Goal: Find specific page/section: Find specific page/section

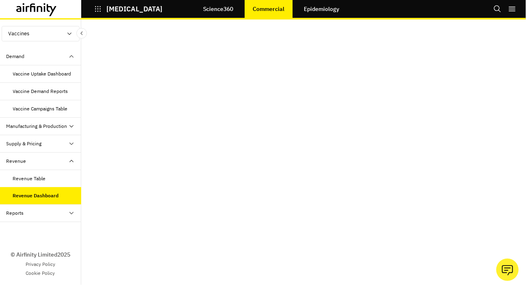
click at [115, 10] on p "[MEDICAL_DATA]" at bounding box center [134, 8] width 56 height 7
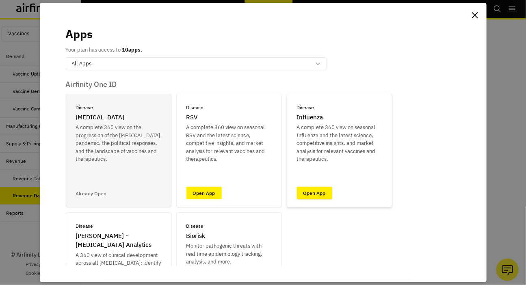
click at [317, 191] on link "Open App" at bounding box center [314, 193] width 35 height 13
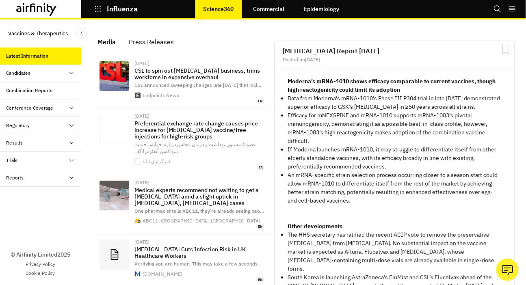
scroll to position [594, 244]
click at [283, 11] on link "Commercial" at bounding box center [268, 8] width 47 height 19
